Goal: Find specific page/section: Find specific page/section

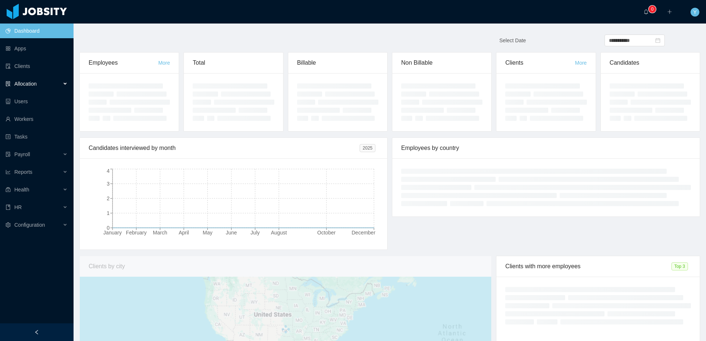
click at [53, 84] on div "Allocation" at bounding box center [37, 83] width 74 height 15
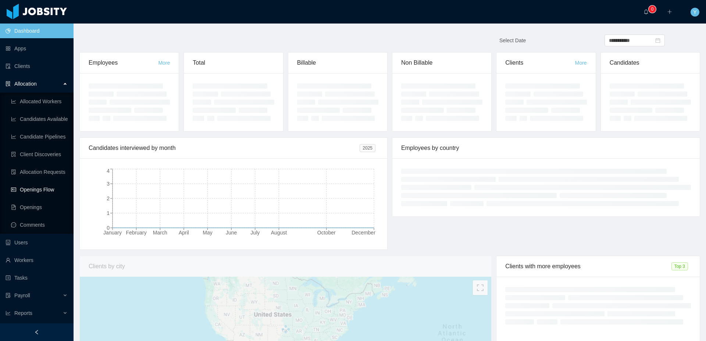
click at [47, 190] on link "Openings Flow" at bounding box center [39, 189] width 57 height 15
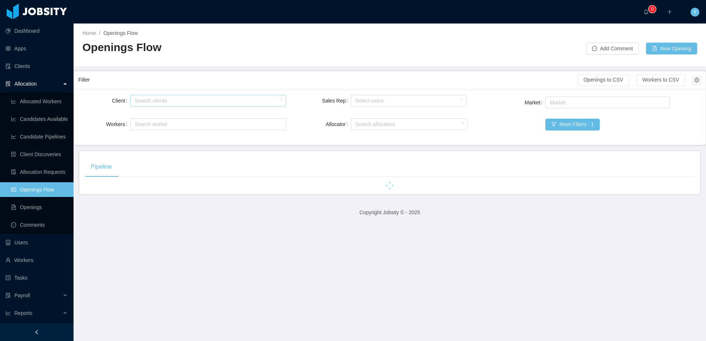
click at [182, 95] on div "Search clients" at bounding box center [206, 100] width 149 height 11
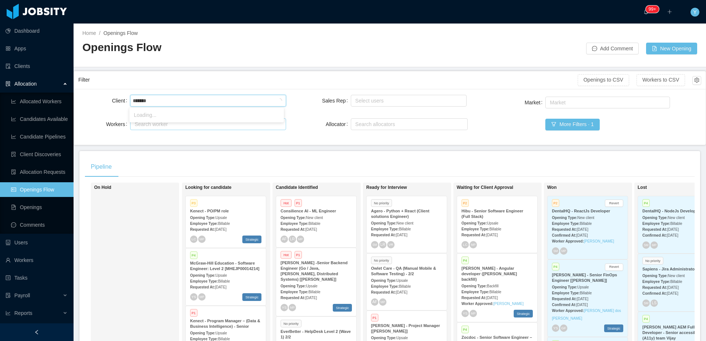
type input "********"
click at [195, 113] on li "McGraw-Hill Education" at bounding box center [206, 115] width 154 height 12
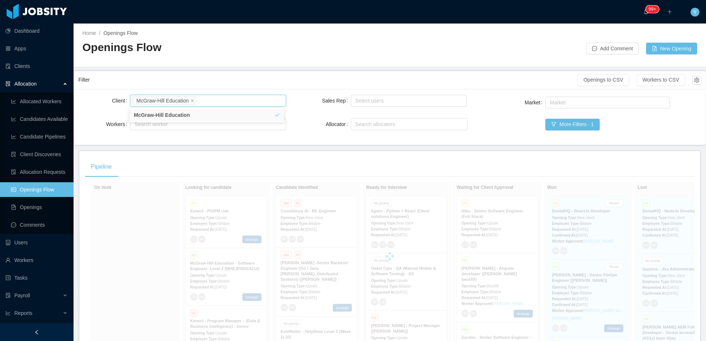
click at [286, 78] on div "Filter" at bounding box center [327, 80] width 499 height 14
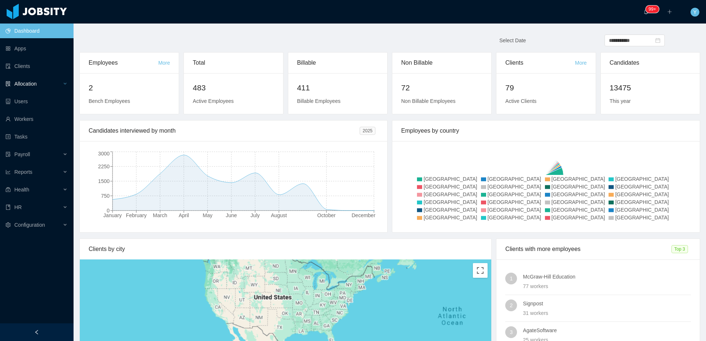
click at [54, 82] on div "Allocation" at bounding box center [37, 83] width 74 height 15
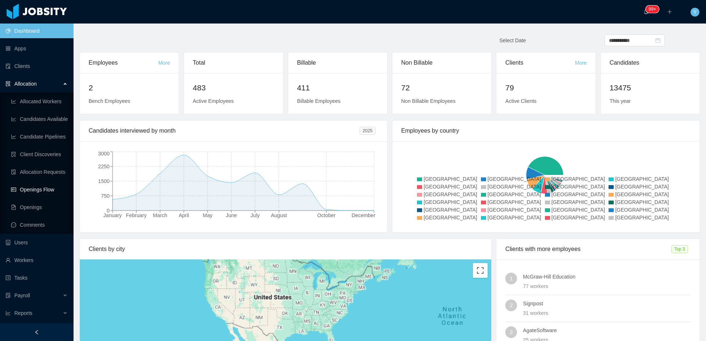
click at [43, 193] on link "Openings Flow" at bounding box center [39, 189] width 57 height 15
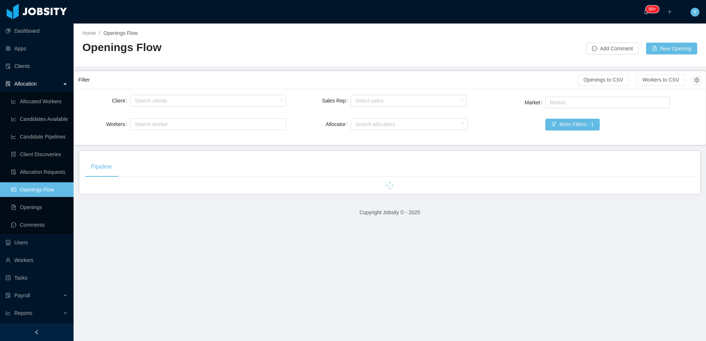
click at [179, 113] on div "Client Search clients Workers Search worker" at bounding box center [182, 116] width 208 height 47
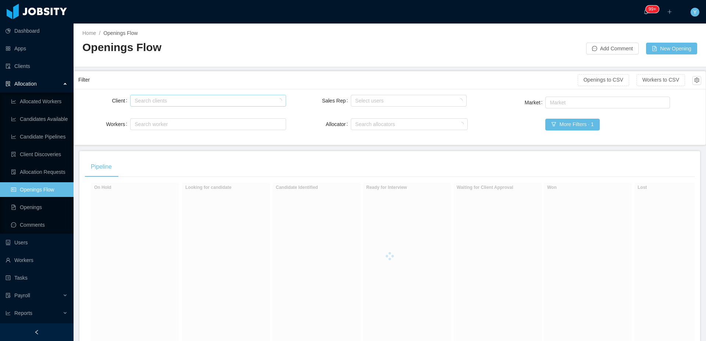
click at [193, 100] on div "Search clients" at bounding box center [206, 100] width 143 height 7
type input "******"
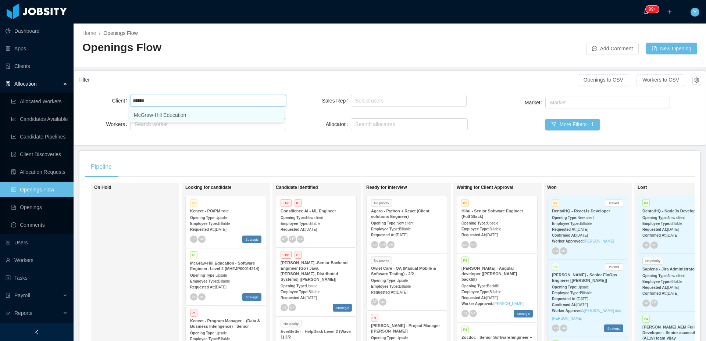
click at [185, 117] on li "McGraw-Hill Education" at bounding box center [206, 115] width 154 height 12
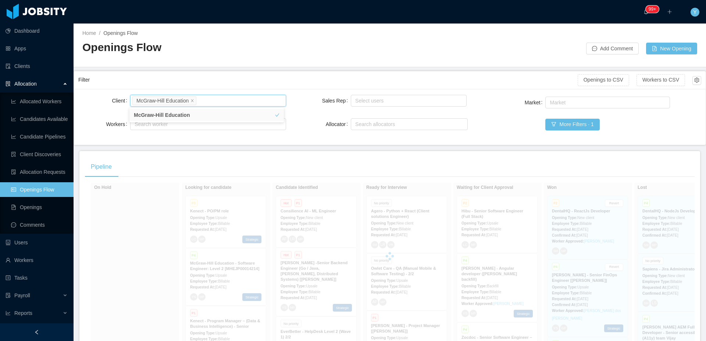
click at [222, 79] on div "Filter" at bounding box center [327, 80] width 499 height 14
